Goal: Find specific page/section: Find specific page/section

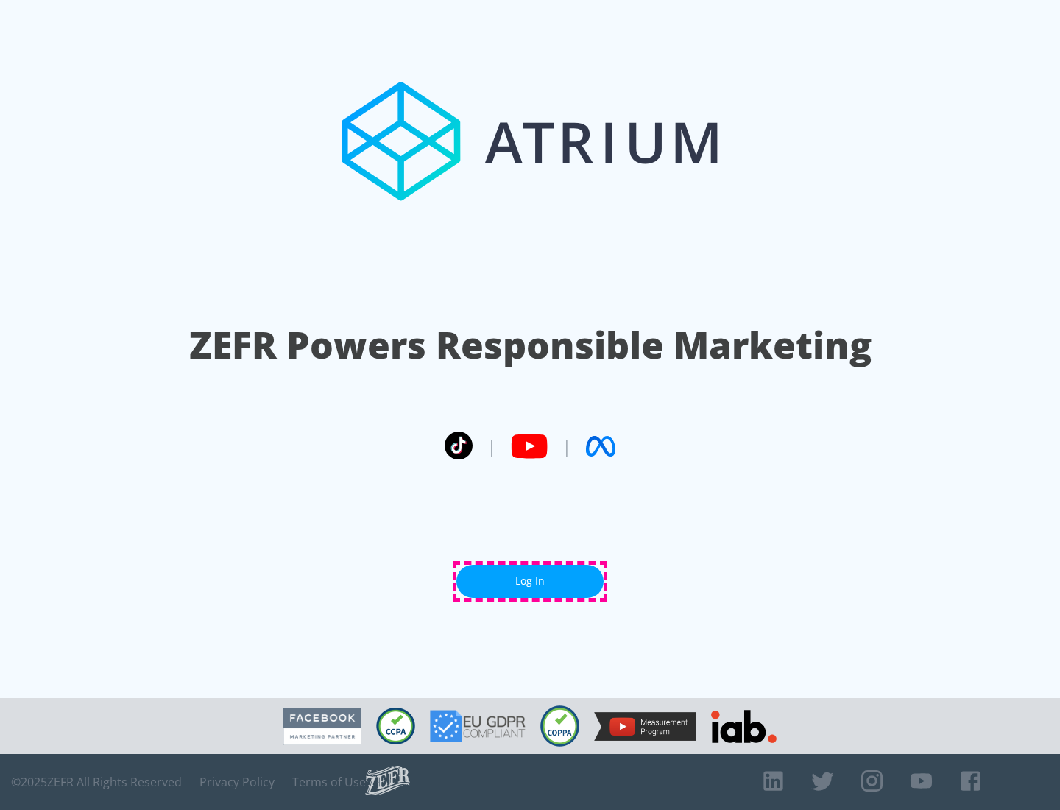
click at [530, 581] on link "Log In" at bounding box center [529, 580] width 147 height 33
